Goal: Use online tool/utility: Utilize a website feature to perform a specific function

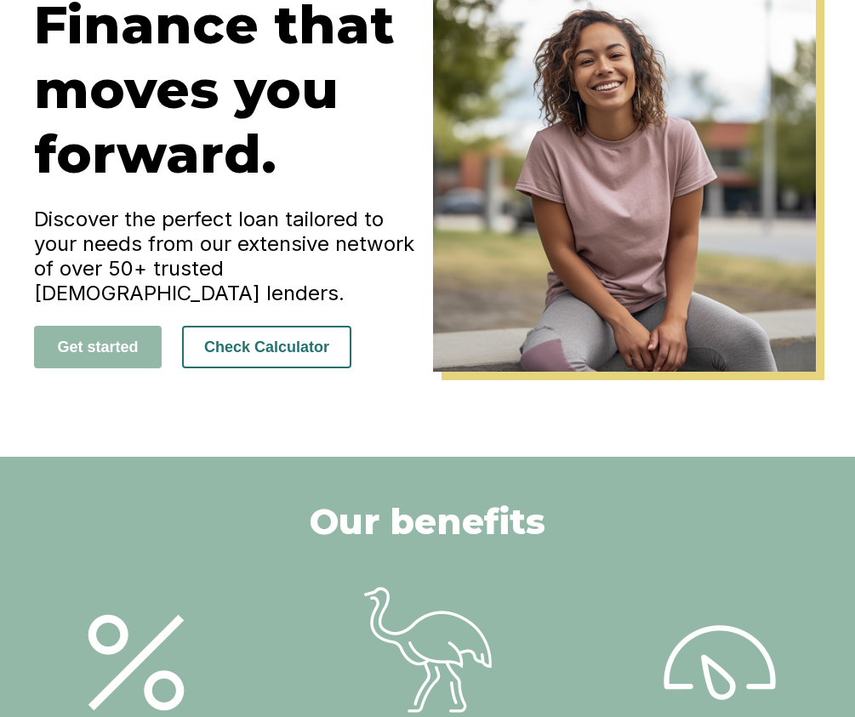
click at [311, 337] on button "Check Calculator" at bounding box center [266, 347] width 169 height 43
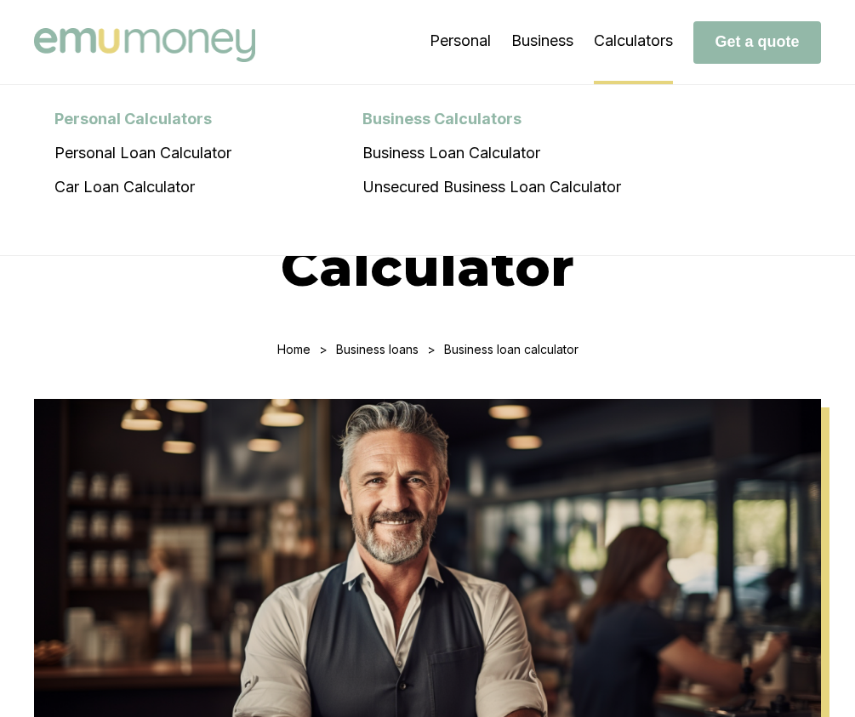
scroll to position [5, 0]
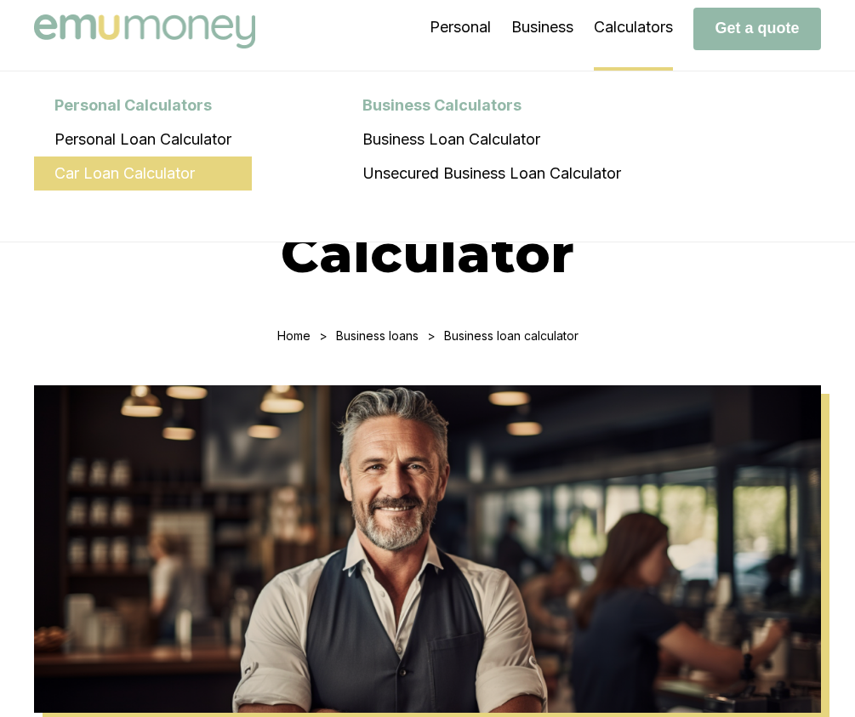
click at [212, 179] on li "Car Loan Calculator" at bounding box center [143, 174] width 218 height 34
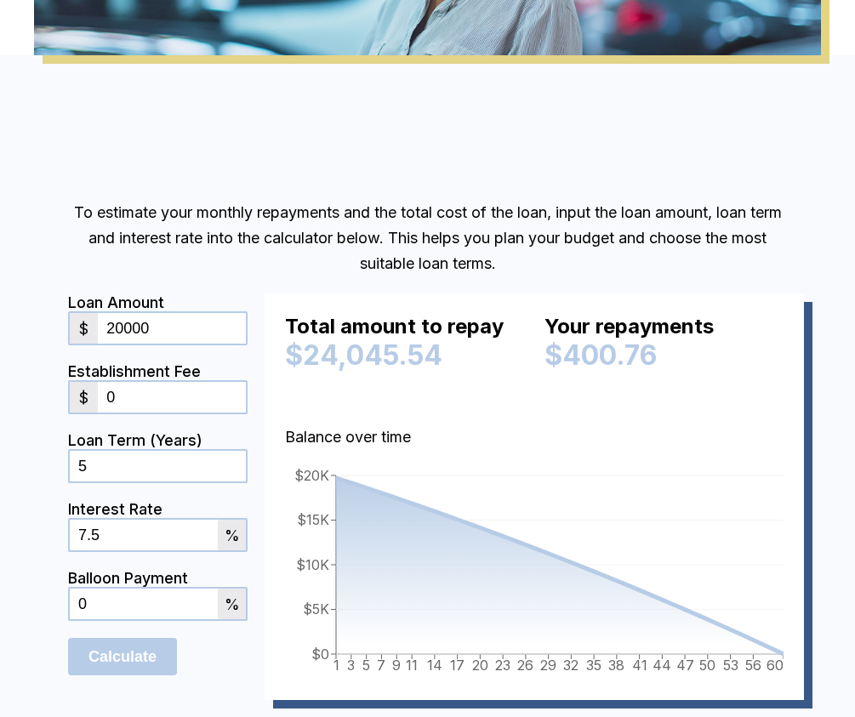
scroll to position [675, 0]
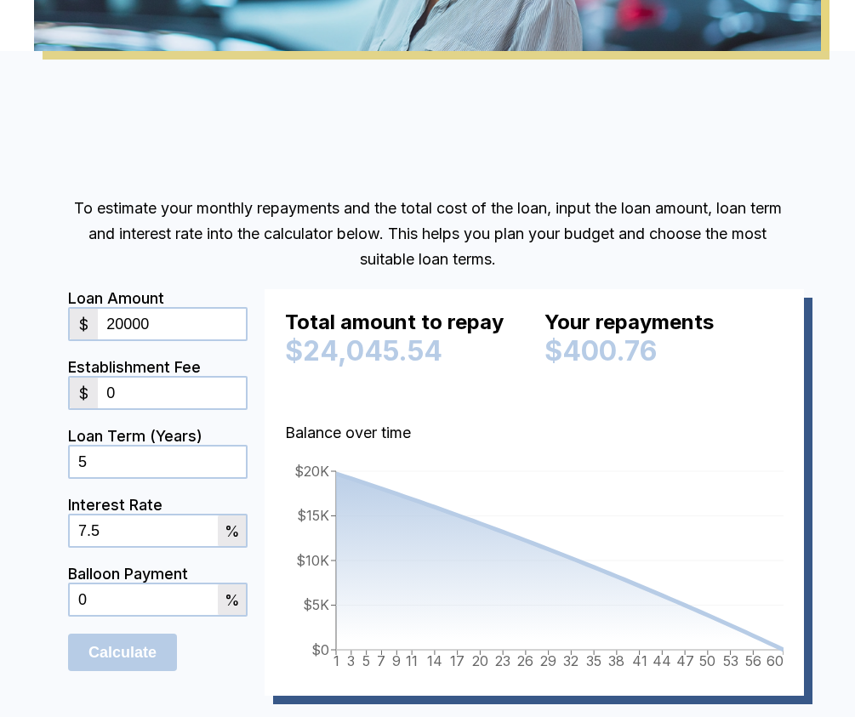
click at [163, 328] on input "20000" at bounding box center [172, 324] width 148 height 31
click at [157, 332] on input "20000" at bounding box center [172, 324] width 148 height 31
click at [161, 332] on input "20000" at bounding box center [172, 324] width 148 height 31
click at [160, 332] on input "20000" at bounding box center [172, 324] width 148 height 31
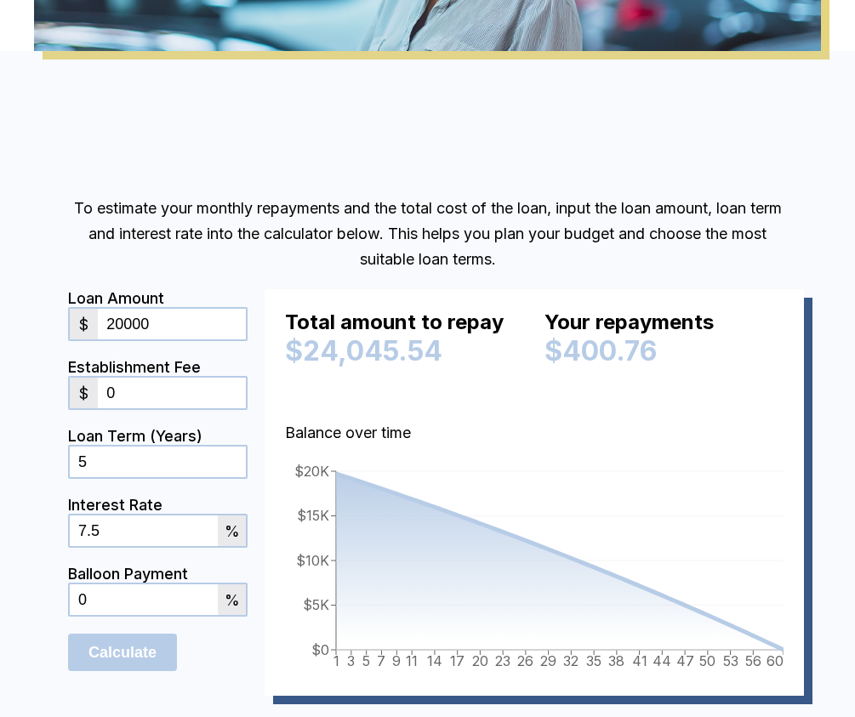
click at [159, 333] on input "20000" at bounding box center [172, 324] width 148 height 31
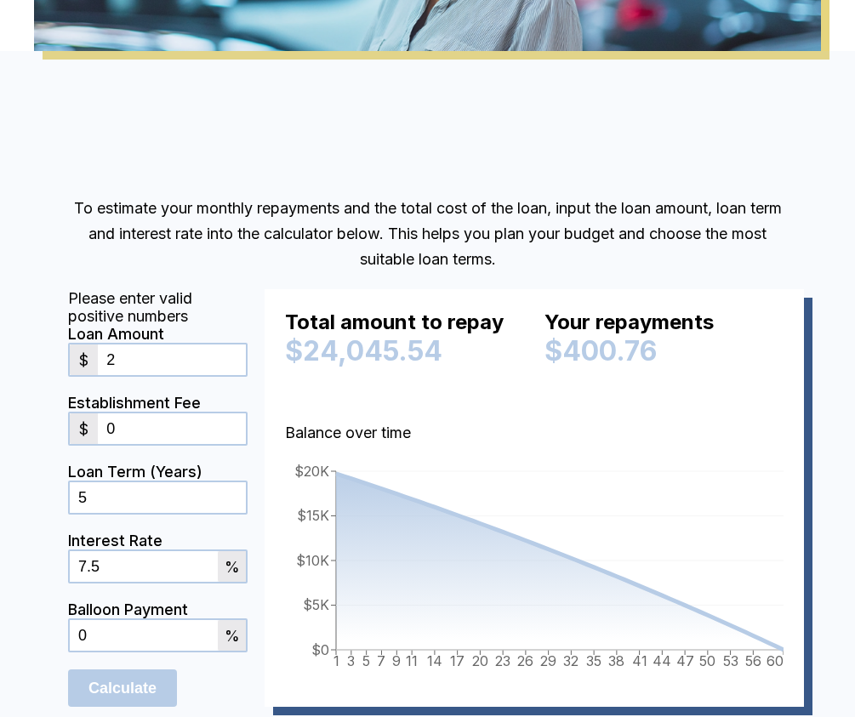
drag, startPoint x: 128, startPoint y: 363, endPoint x: 74, endPoint y: 358, distance: 53.8
click at [74, 358] on div "$ 2" at bounding box center [157, 360] width 179 height 34
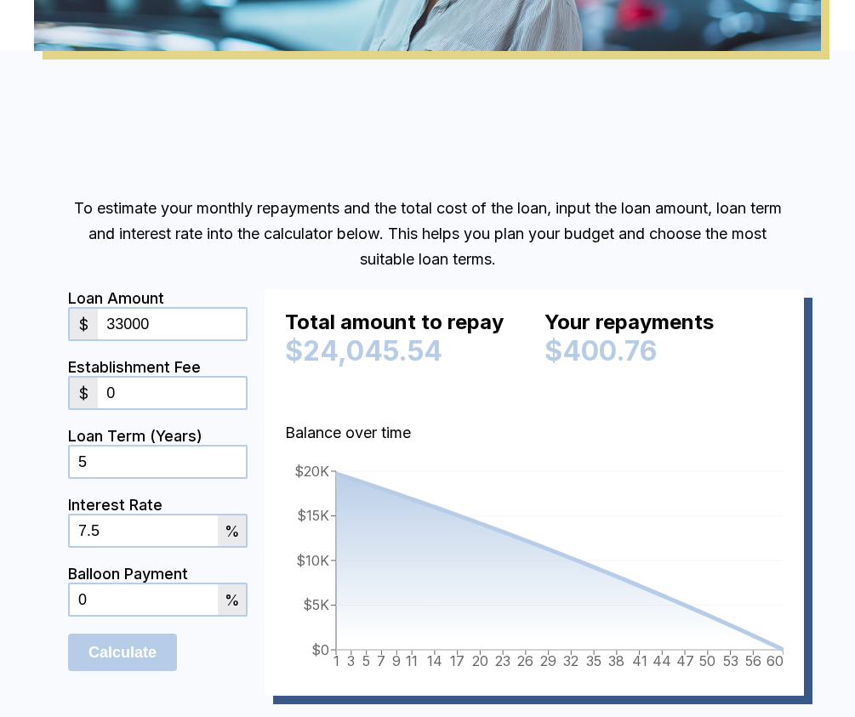
type input "33000"
click at [158, 545] on input "7.5" at bounding box center [144, 531] width 148 height 31
click at [138, 537] on input "7.5" at bounding box center [144, 531] width 148 height 31
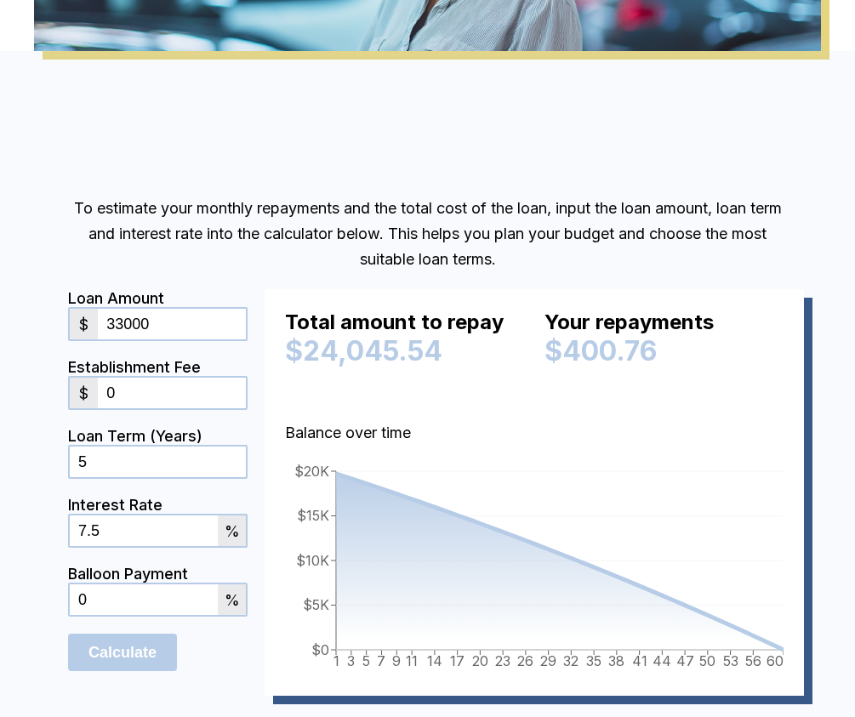
click at [139, 538] on input "7.5" at bounding box center [144, 531] width 148 height 31
type input "12.75"
click at [246, 509] on div "Interest Rate" at bounding box center [157, 505] width 179 height 18
click at [265, 491] on div "Total amount to repay $24,045.54 Your repayments $400.76 Balance over time 1 3 …" at bounding box center [534, 492] width 539 height 407
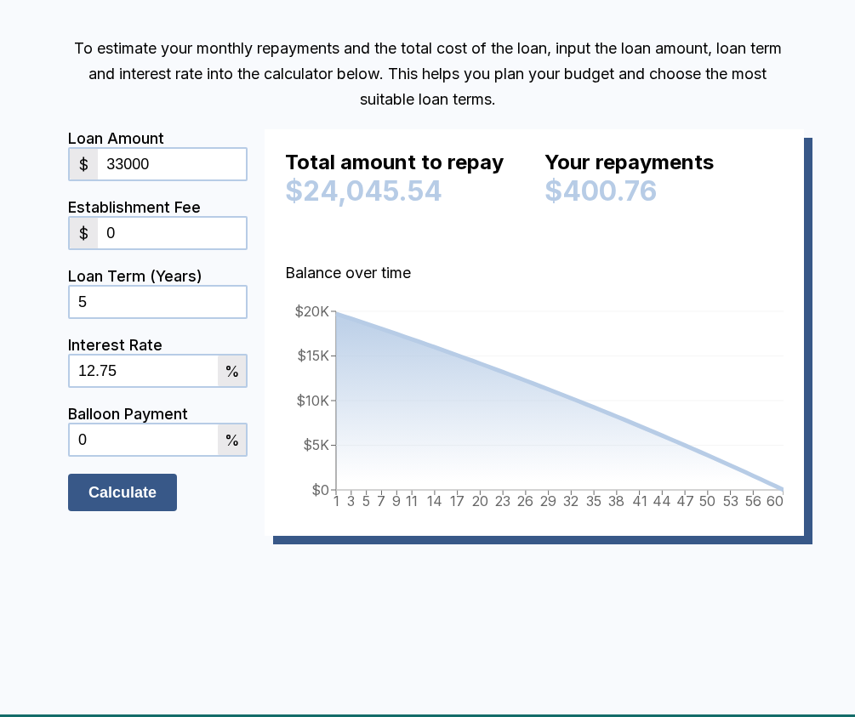
click at [151, 486] on button "Calculate" at bounding box center [122, 492] width 109 height 37
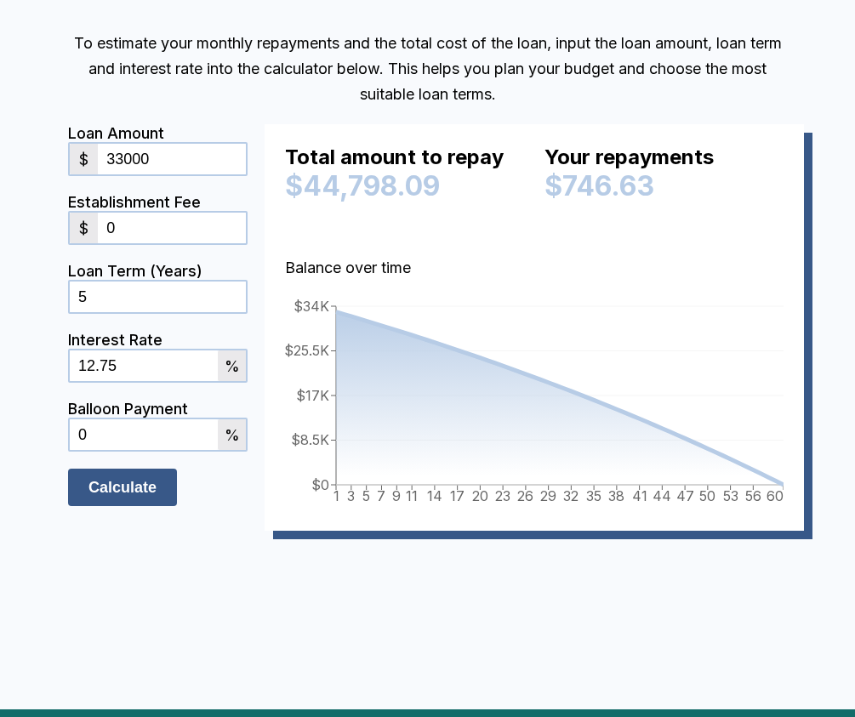
scroll to position [845, 0]
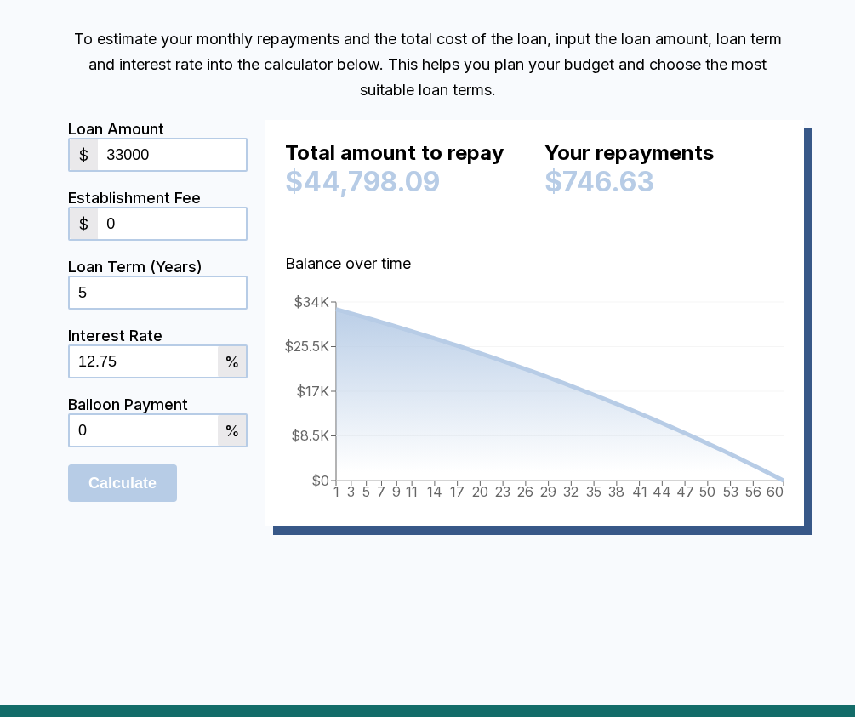
click at [161, 227] on input "0" at bounding box center [172, 223] width 148 height 31
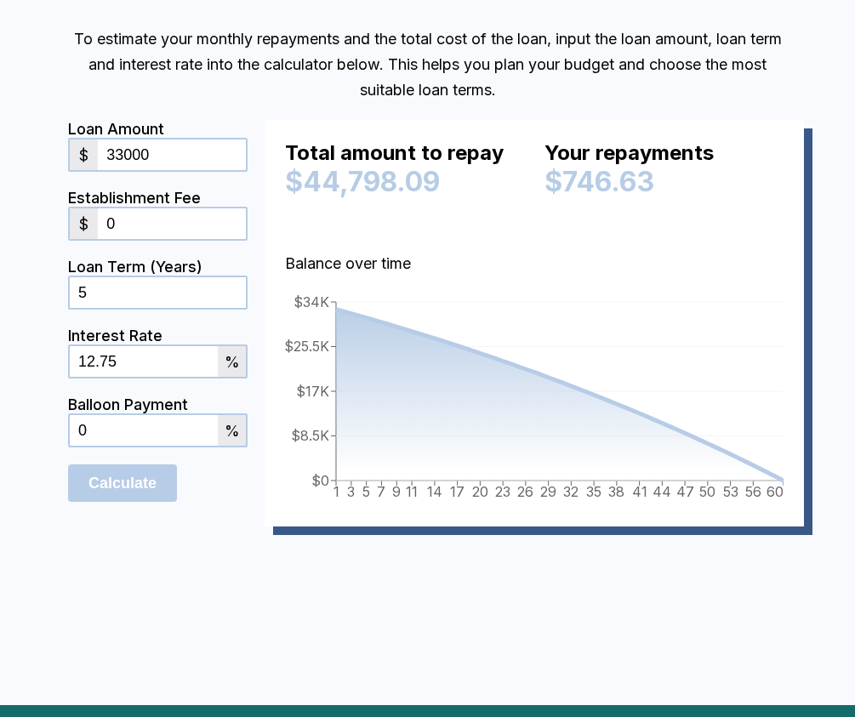
click at [161, 227] on input "0" at bounding box center [172, 223] width 148 height 31
click at [175, 164] on input "33000" at bounding box center [172, 155] width 148 height 31
type input "36289"
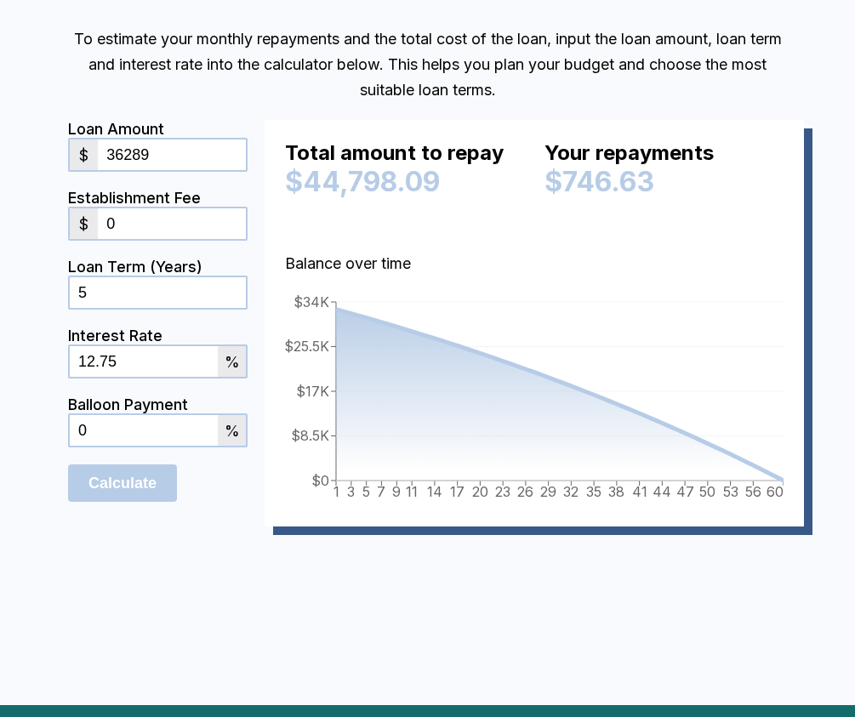
click at [237, 502] on div "Calculate" at bounding box center [157, 482] width 179 height 37
click at [127, 502] on button "Calculate" at bounding box center [122, 482] width 109 height 37
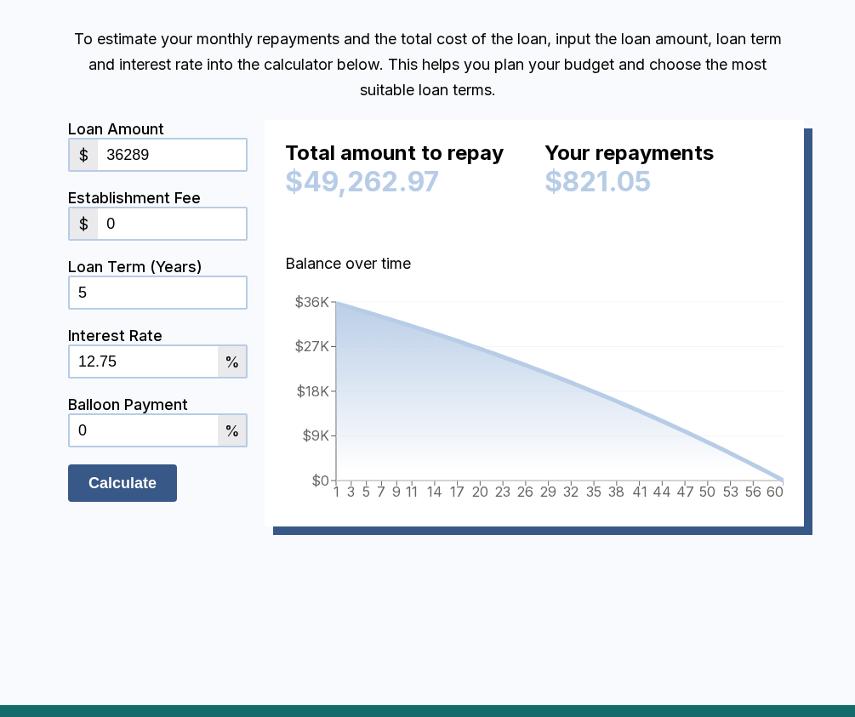
scroll to position [847, 0]
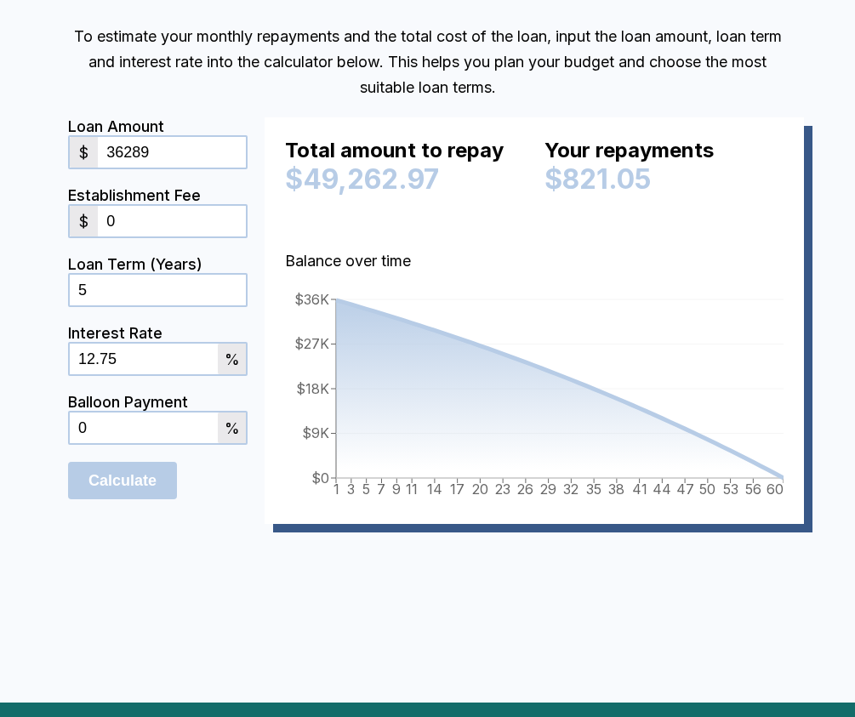
click at [140, 362] on input "12.75" at bounding box center [144, 359] width 148 height 31
click at [208, 504] on form "Loan Amount $ 36289 Establishment Fee $ 0 Loan Term (Years) 5 Interest Rate 10.…" at bounding box center [157, 320] width 179 height 407
click at [153, 493] on button "Calculate" at bounding box center [122, 480] width 109 height 37
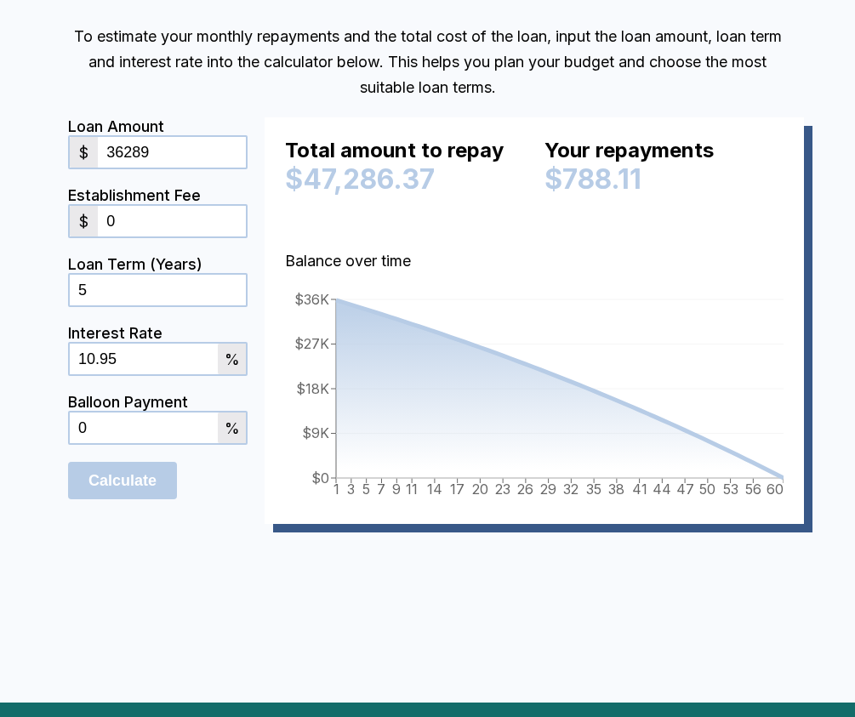
click at [137, 361] on input "10.95" at bounding box center [144, 359] width 148 height 31
click at [136, 361] on input "10.95" at bounding box center [144, 359] width 148 height 31
click at [179, 473] on div "Calculate" at bounding box center [157, 480] width 179 height 37
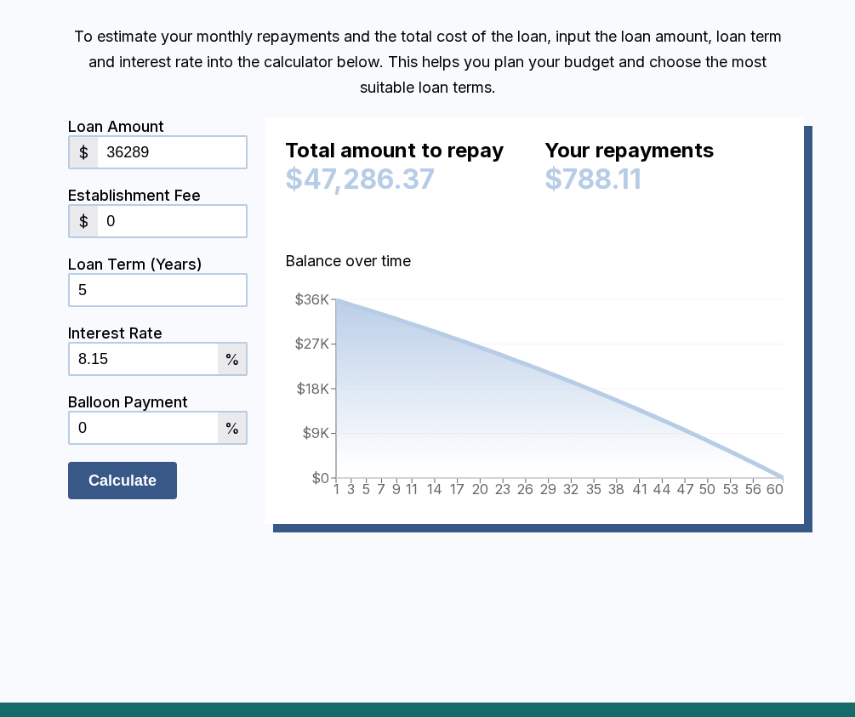
click at [154, 488] on button "Calculate" at bounding box center [122, 480] width 109 height 37
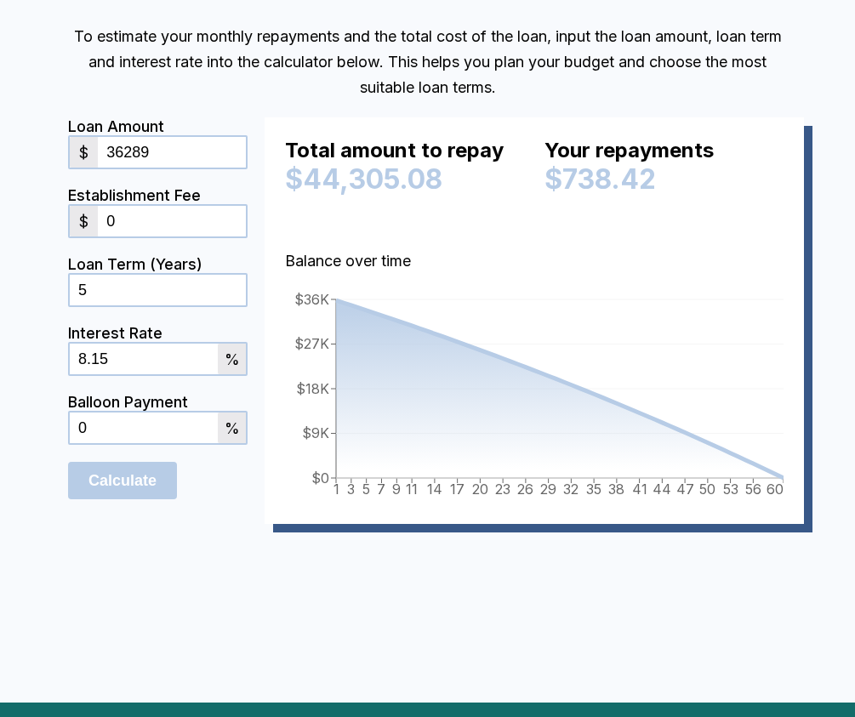
click at [106, 363] on input "8.15" at bounding box center [144, 359] width 148 height 31
drag, startPoint x: 186, startPoint y: 526, endPoint x: 158, endPoint y: 515, distance: 30.2
click at [185, 526] on div "Loan Amount $ 36289 Establishment Fee $ 0 Loan Term (Years) 5 Interest Rate 9 %…" at bounding box center [427, 329] width 719 height 424
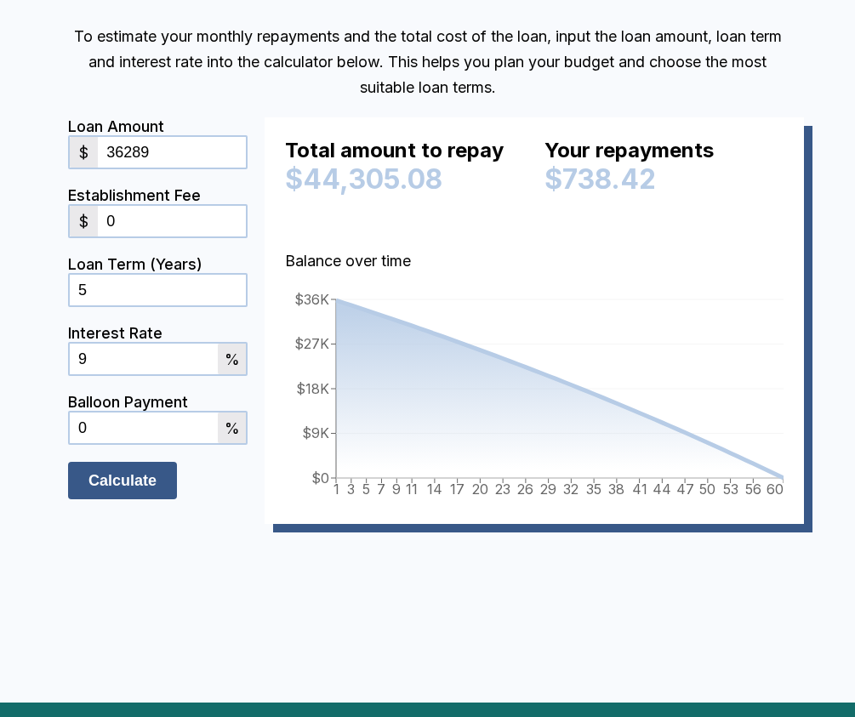
click at [140, 499] on button "Calculate" at bounding box center [122, 480] width 109 height 37
click at [135, 352] on input "9" at bounding box center [144, 359] width 148 height 31
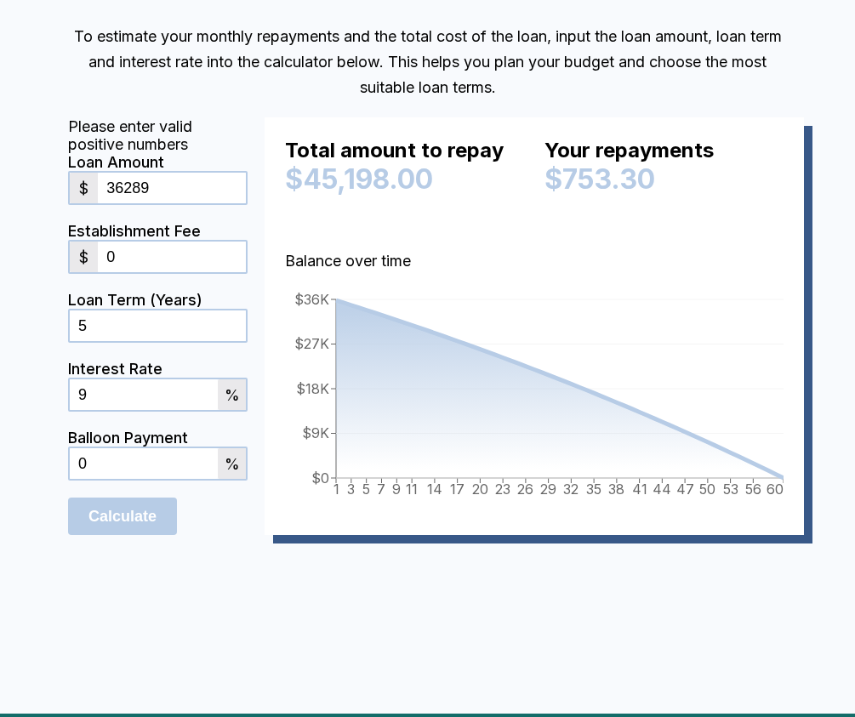
drag, startPoint x: 107, startPoint y: 400, endPoint x: 73, endPoint y: 399, distance: 34.0
click at [74, 399] on input "9" at bounding box center [144, 394] width 148 height 31
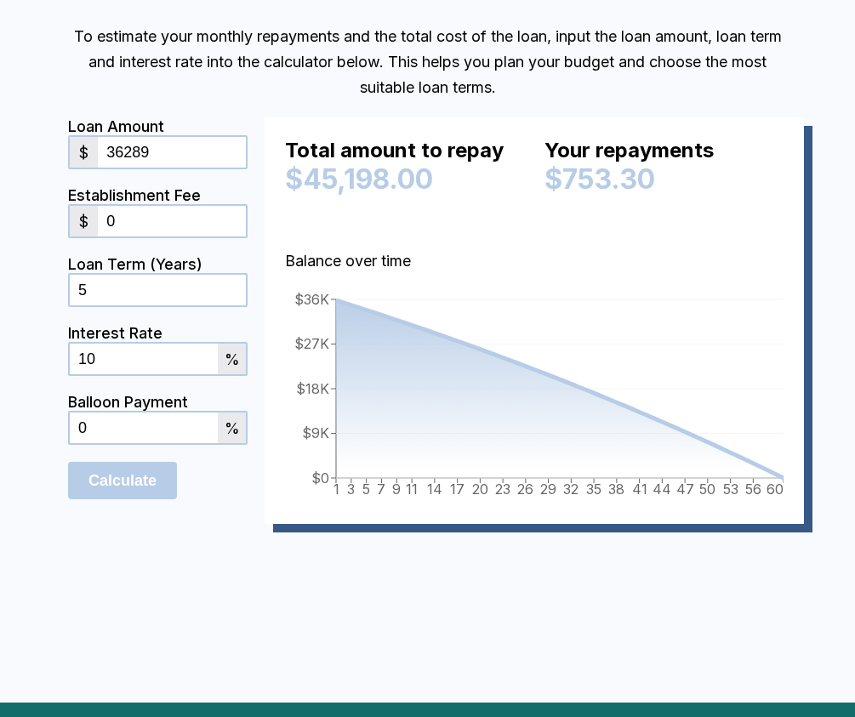
click at [129, 527] on div "Loan Amount $ 36289 Establishment Fee $ 0 Loan Term (Years) 5 Interest Rate 10 …" at bounding box center [427, 329] width 719 height 424
click at [132, 479] on button "Calculate" at bounding box center [122, 480] width 109 height 37
click at [140, 362] on input "10" at bounding box center [144, 359] width 148 height 31
type input "10.15"
click at [161, 499] on button "Calculate" at bounding box center [122, 480] width 109 height 37
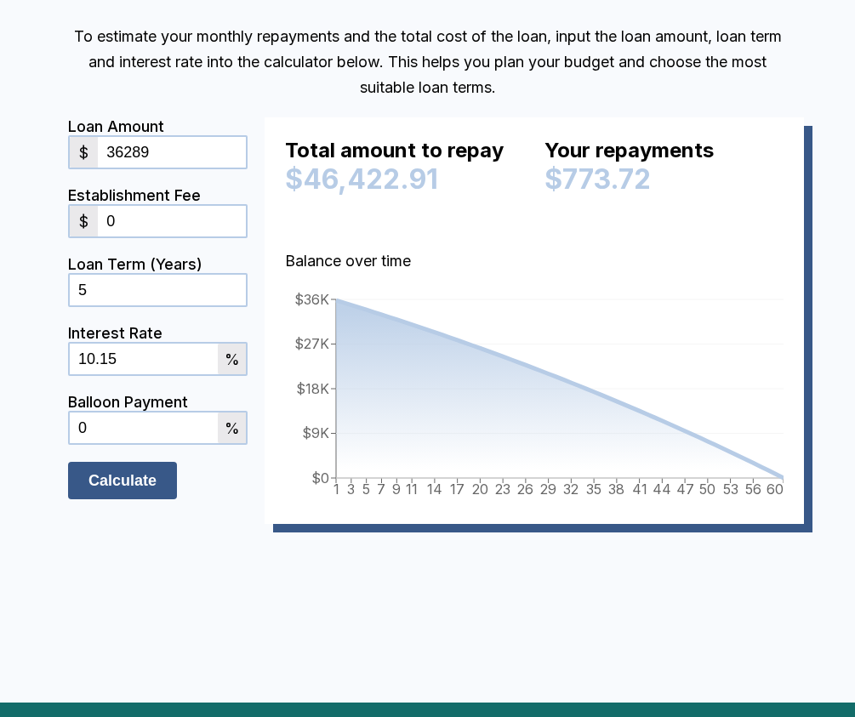
click at [156, 492] on button "Calculate" at bounding box center [122, 480] width 109 height 37
